Goal: Information Seeking & Learning: Learn about a topic

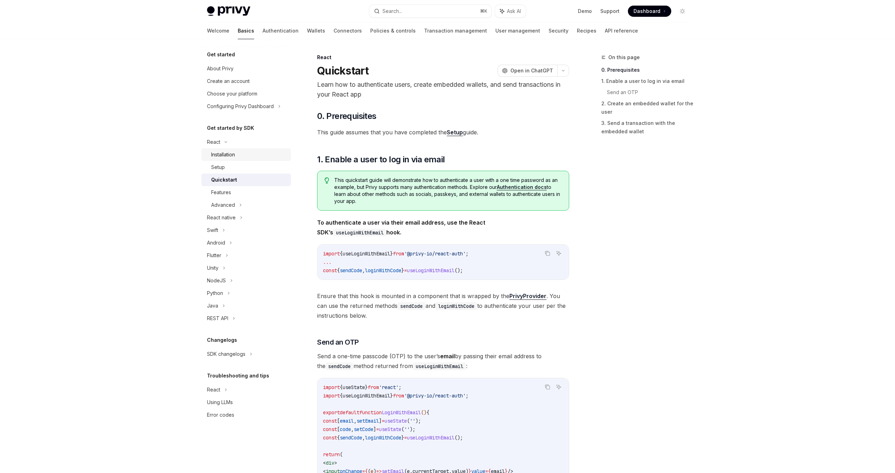
click at [235, 154] on div "Installation" at bounding box center [223, 154] width 24 height 8
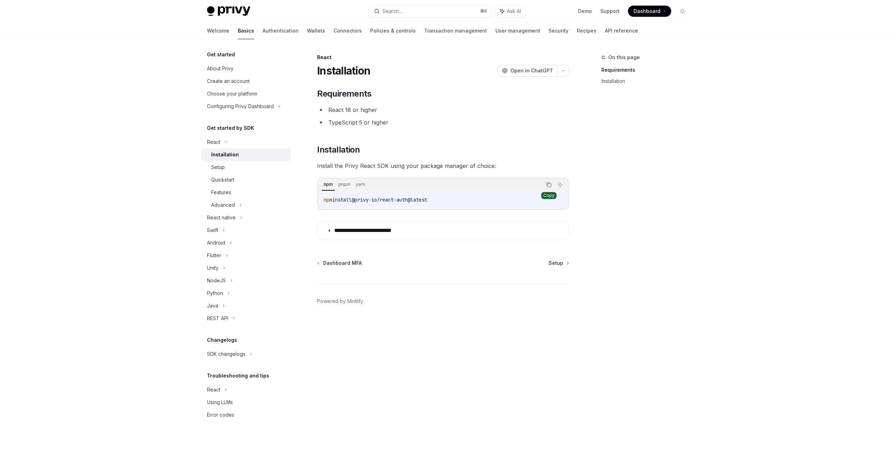
click at [548, 186] on icon "Copy the contents from the code block" at bounding box center [549, 185] width 6 height 6
click at [559, 263] on span "Setup" at bounding box center [556, 262] width 15 height 7
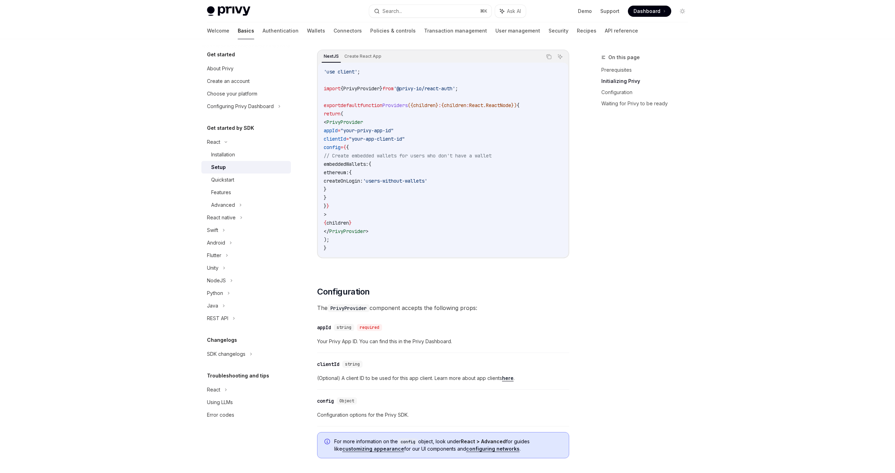
scroll to position [236, 0]
click at [547, 54] on icon "Copy the contents from the code block" at bounding box center [549, 55] width 6 height 6
click at [456, 238] on code "'use client' ; import { PrivyProvider } from '@privy-io/react-auth' ; export de…" at bounding box center [443, 158] width 239 height 185
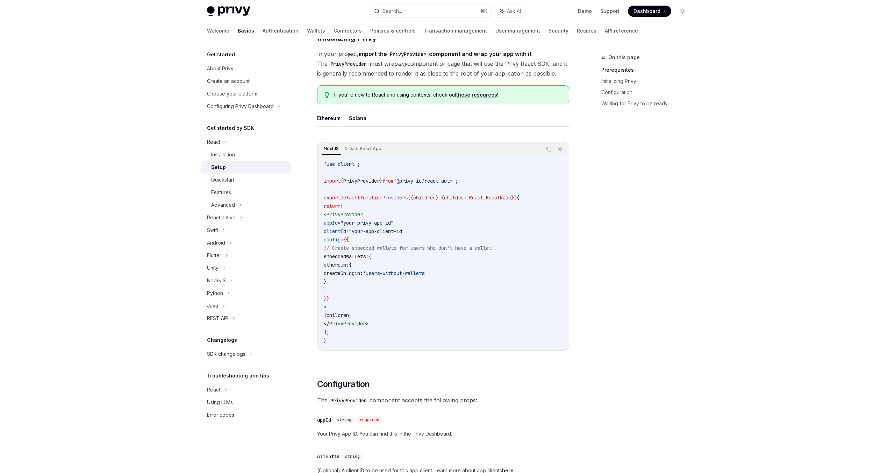
scroll to position [146, 0]
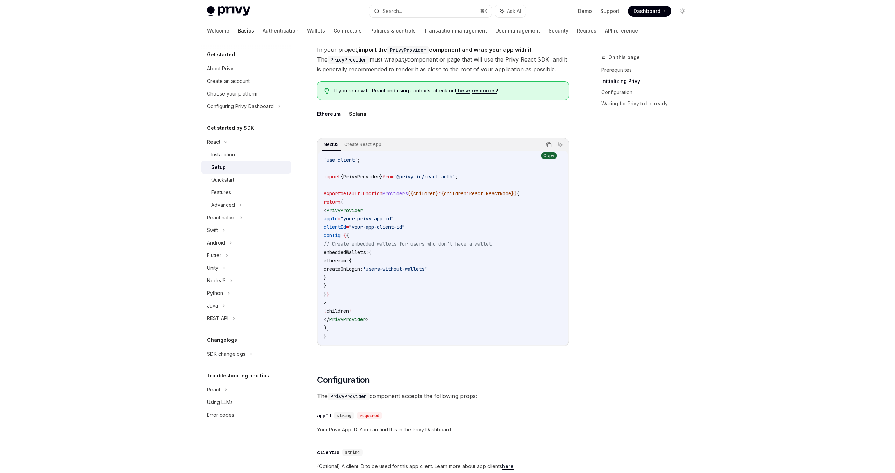
click at [549, 145] on icon "Copy the contents from the code block" at bounding box center [549, 145] width 6 height 6
click at [548, 144] on icon "Copy the contents from the code block" at bounding box center [549, 145] width 3 height 3
click at [547, 144] on icon "Copy the contents from the code block" at bounding box center [549, 145] width 6 height 6
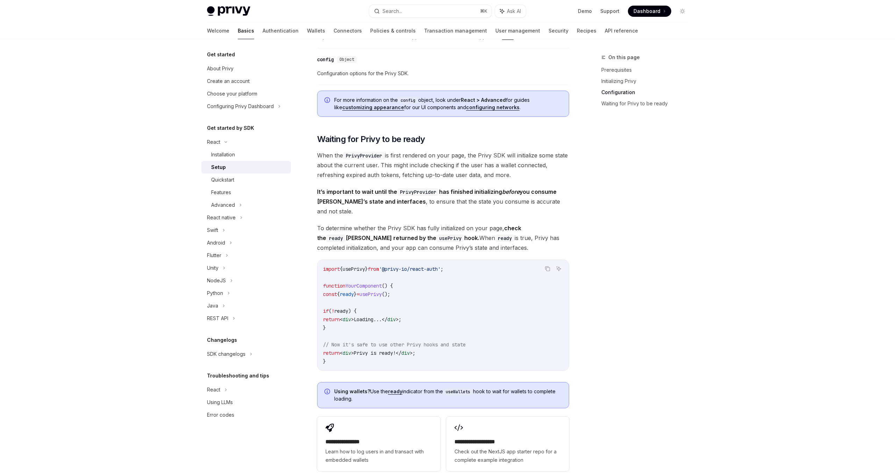
scroll to position [578, 0]
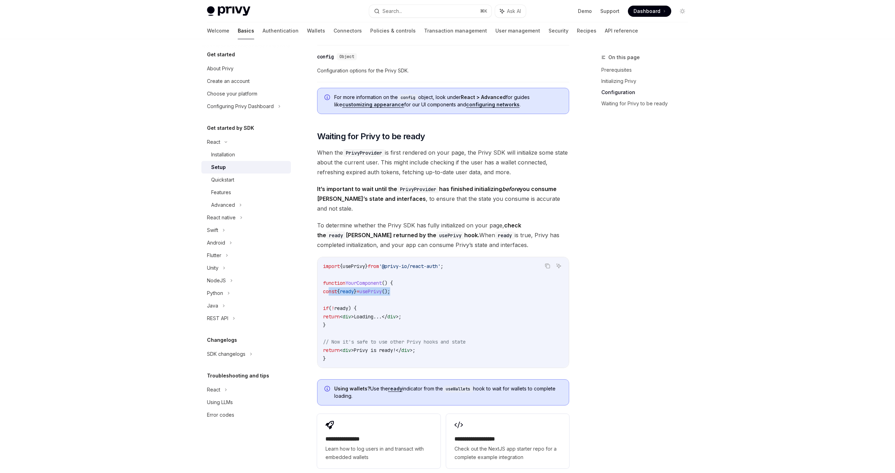
drag, startPoint x: 416, startPoint y: 282, endPoint x: 328, endPoint y: 282, distance: 88.1
click at [328, 282] on code "import { usePrivy } from '@privy-io/react-auth' ; function YourComponent () { c…" at bounding box center [443, 312] width 240 height 101
copy span "const { ready } = usePrivy ();"
drag, startPoint x: 327, startPoint y: 297, endPoint x: 436, endPoint y: 344, distance: 118.2
click at [436, 344] on code "import { usePrivy } from '@privy-io/react-auth' ; function YourComponent () { c…" at bounding box center [443, 312] width 240 height 101
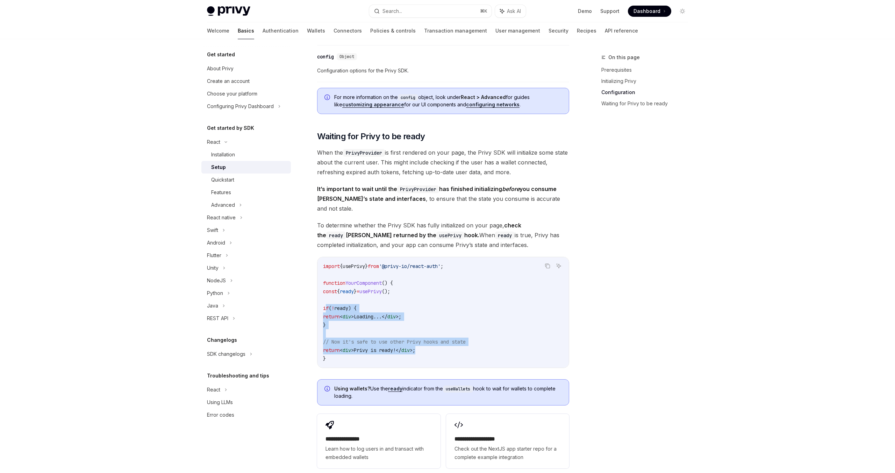
copy code "if ( ! ready ) { return < div > Loading... </ div > ; } // Now it's safe to use…"
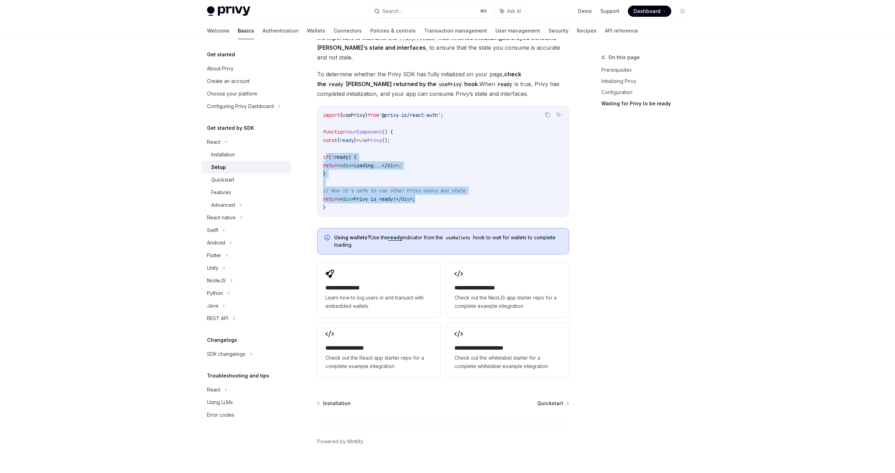
scroll to position [731, 0]
click at [468, 292] on span "Check out the NextJS app starter repo for a complete example integration" at bounding box center [507, 300] width 106 height 17
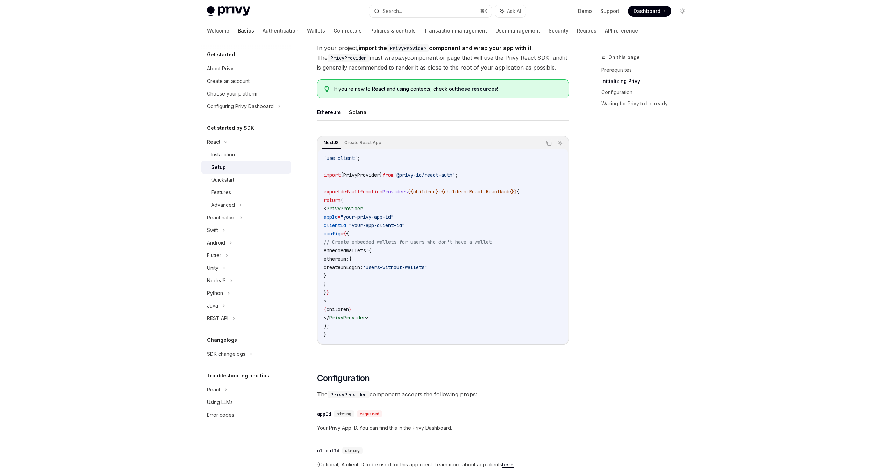
scroll to position [146, 0]
type textarea "*"
click at [460, 15] on button "Search... ⌘ K" at bounding box center [430, 11] width 122 height 13
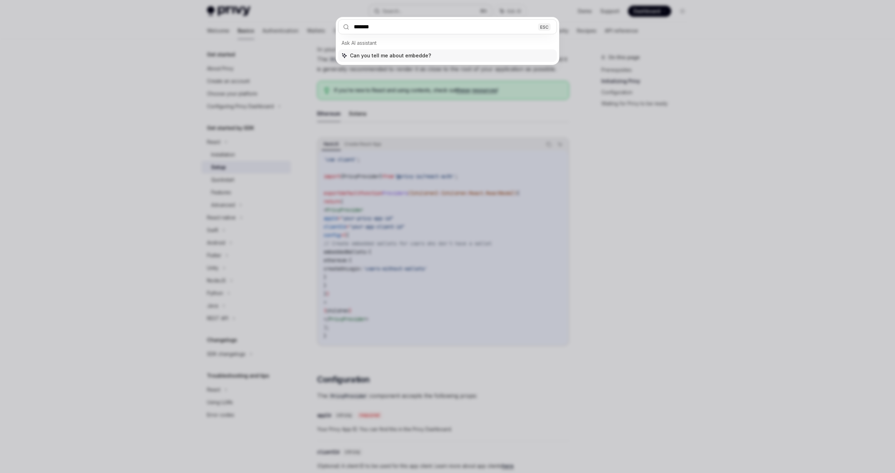
type input "********"
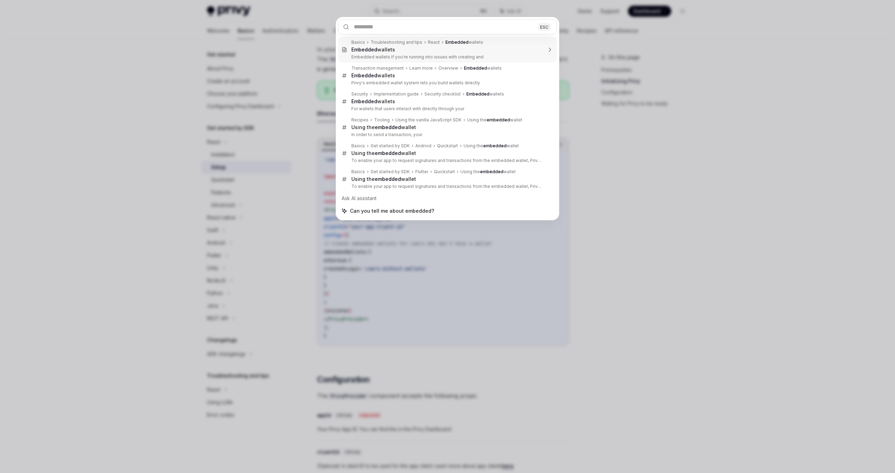
type textarea "*"
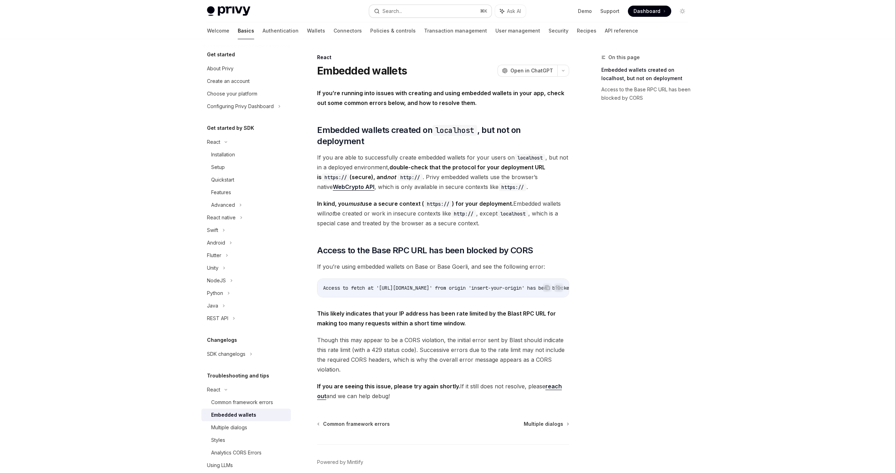
click at [432, 9] on button "Search... ⌘ K" at bounding box center [430, 11] width 122 height 13
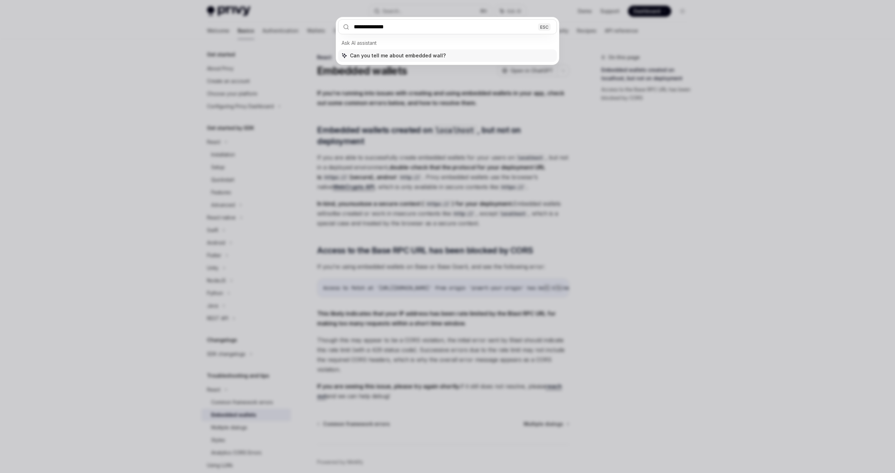
type input "**********"
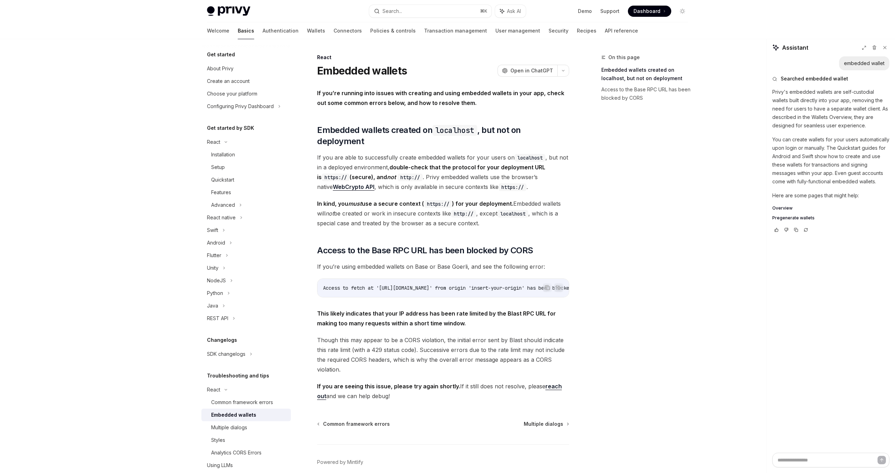
type textarea "*"
click at [439, 7] on button "Search... ⌘ K" at bounding box center [430, 11] width 122 height 13
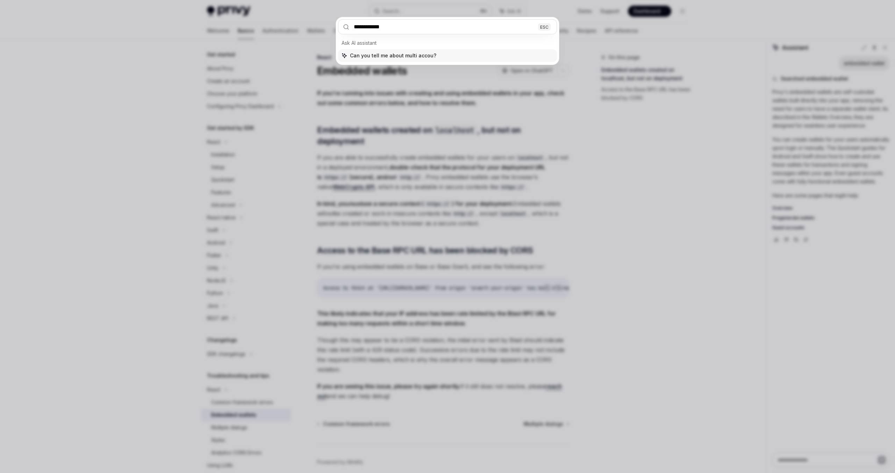
type input "**********"
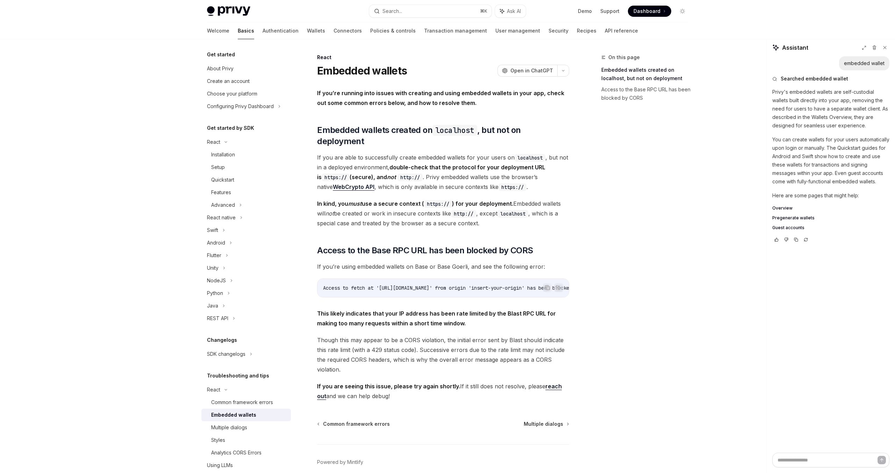
type textarea "*"
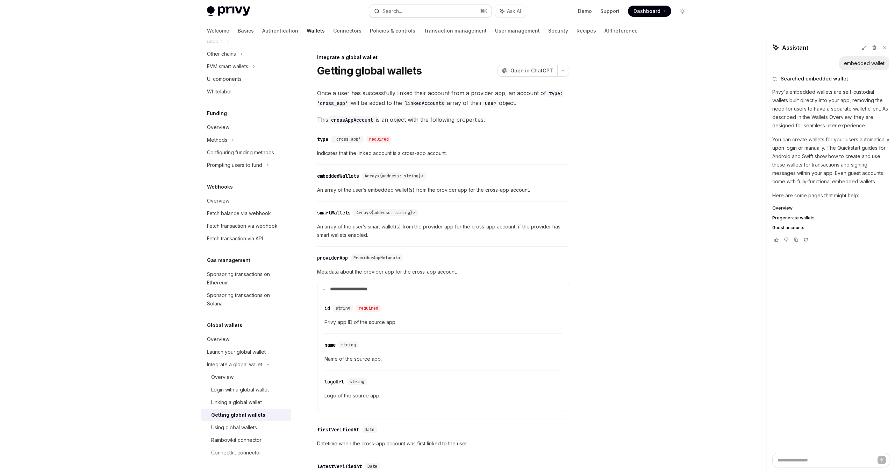
click at [444, 6] on button "Search... ⌘ K" at bounding box center [430, 11] width 122 height 13
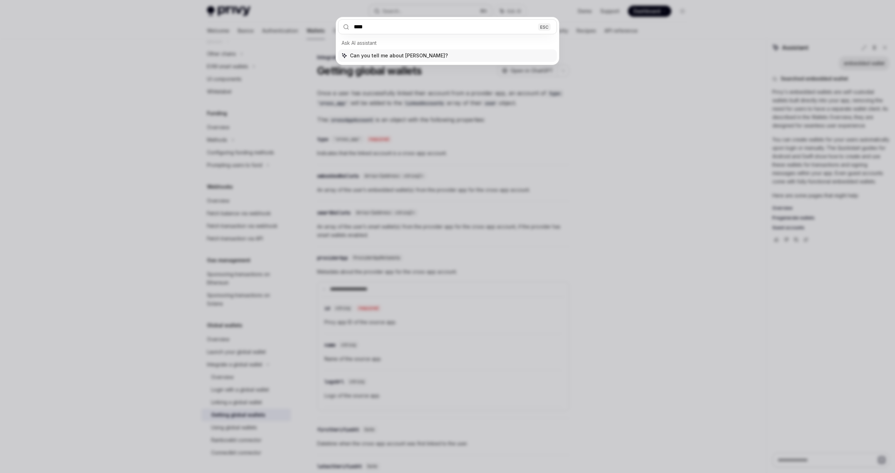
type input "*****"
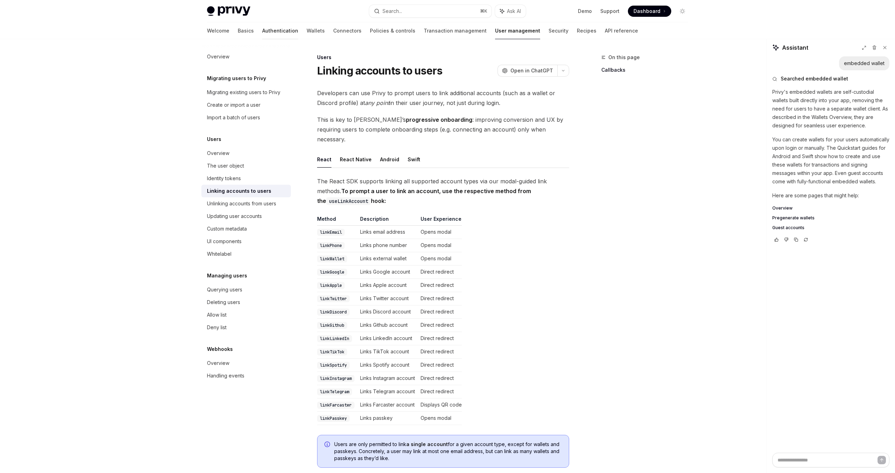
click at [264, 30] on link "Authentication" at bounding box center [280, 30] width 36 height 17
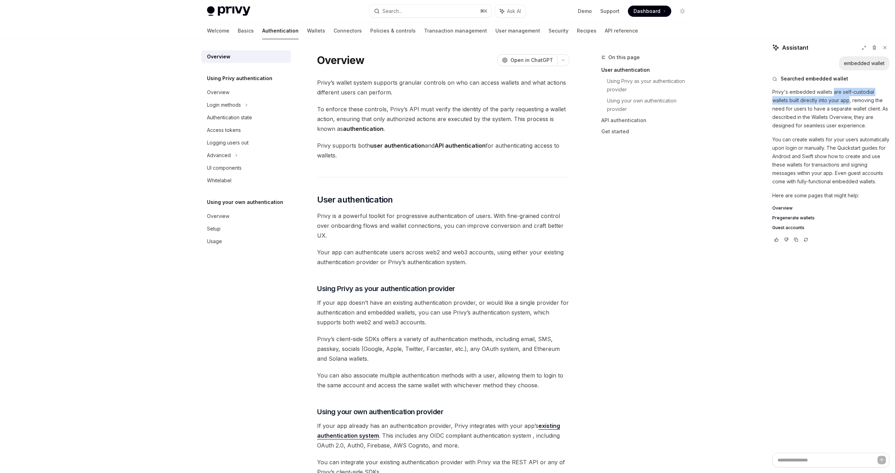
drag, startPoint x: 850, startPoint y: 100, endPoint x: 833, endPoint y: 94, distance: 18.4
click at [833, 94] on p "Privy's embedded wallets are self-custodial wallets built directly into your ap…" at bounding box center [830, 109] width 117 height 42
copy p "are self-custodial wallets built directly into your app"
click at [370, 34] on link "Policies & controls" at bounding box center [392, 30] width 45 height 17
type textarea "*"
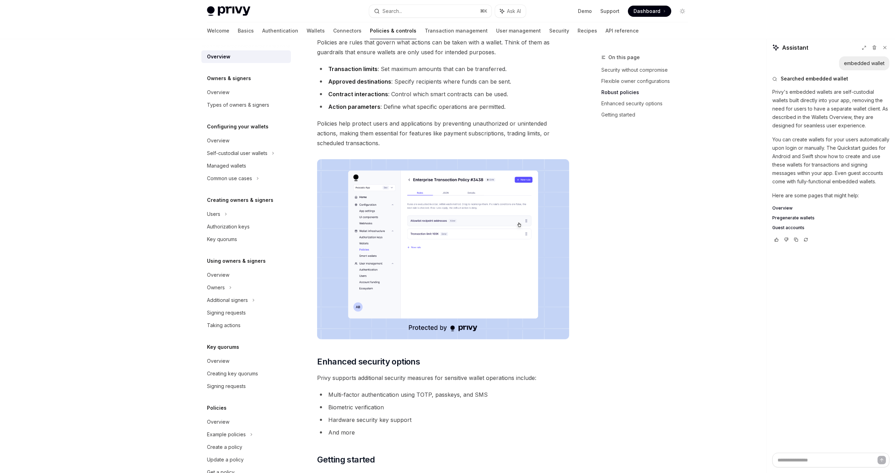
scroll to position [296, 0]
